Goal: Navigation & Orientation: Find specific page/section

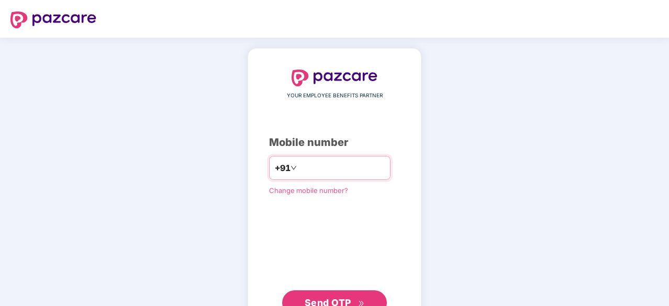
click at [352, 171] on input "number" at bounding box center [342, 168] width 86 height 17
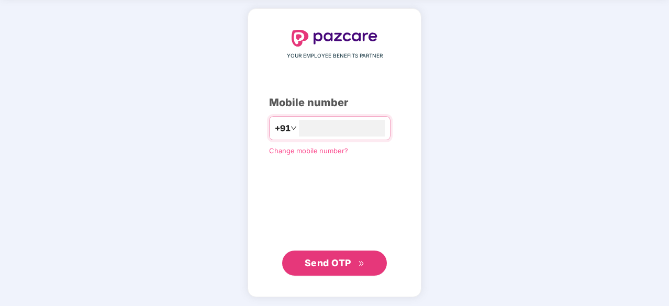
type input "**********"
click at [334, 261] on span "Send OTP" at bounding box center [328, 262] width 47 height 11
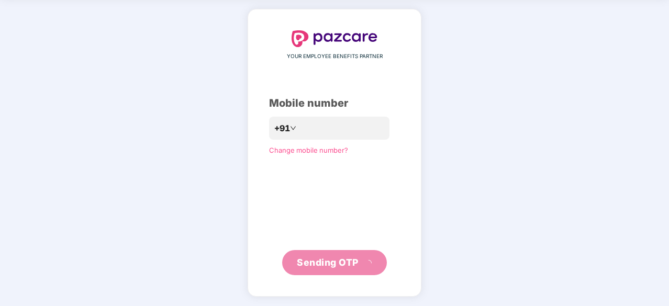
scroll to position [35, 0]
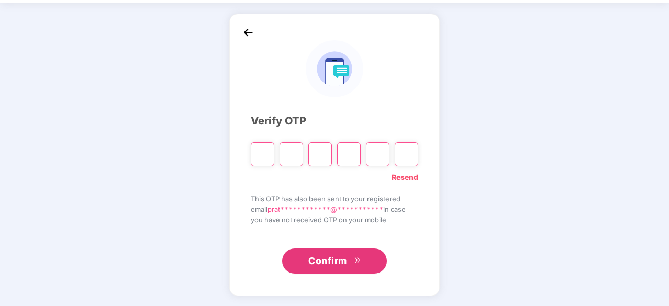
type input "*"
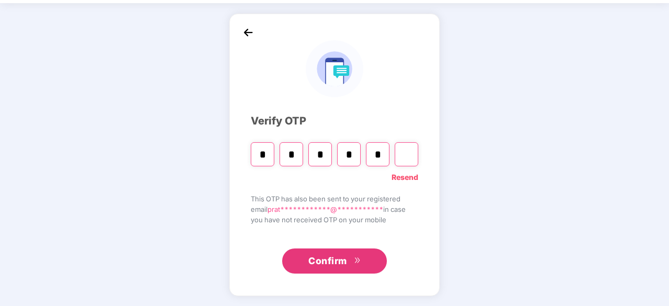
type input "*"
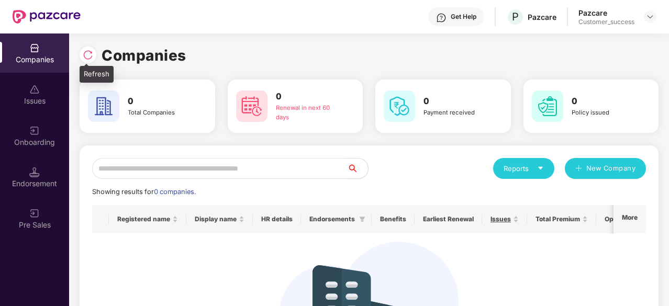
click at [92, 51] on img at bounding box center [88, 55] width 10 height 10
click at [91, 60] on div at bounding box center [88, 55] width 17 height 17
click at [87, 57] on img at bounding box center [88, 55] width 10 height 10
click at [86, 54] on img at bounding box center [88, 55] width 10 height 10
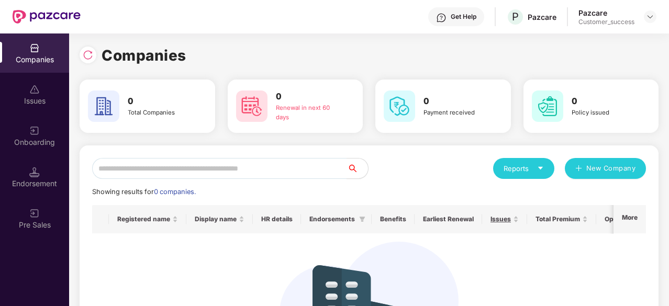
click at [86, 54] on img at bounding box center [88, 55] width 10 height 10
